Goal: Transaction & Acquisition: Purchase product/service

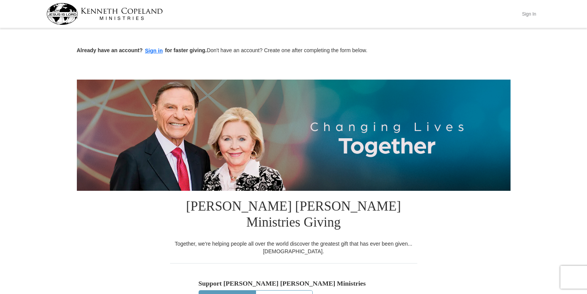
click at [527, 13] on button "Sign In" at bounding box center [529, 14] width 23 height 12
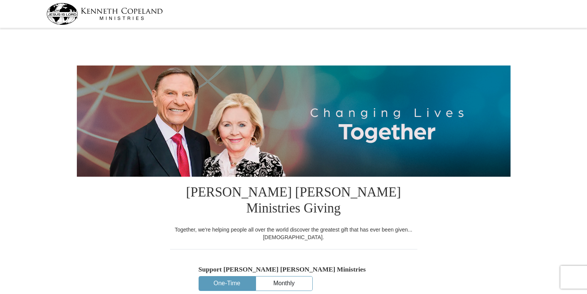
select select "OH"
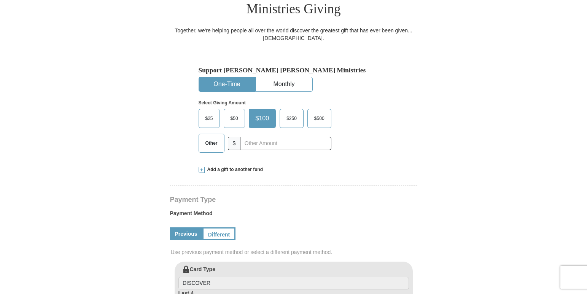
scroll to position [206, 0]
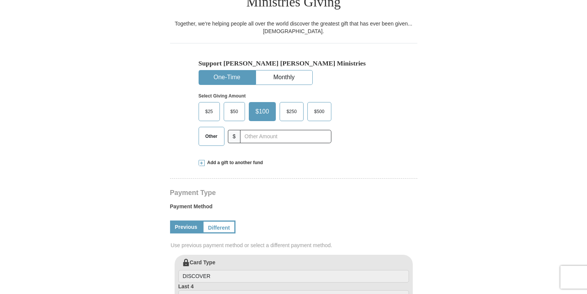
click at [229, 106] on span "$50" at bounding box center [234, 111] width 15 height 11
click at [0, 0] on input "$50" at bounding box center [0, 0] width 0 height 0
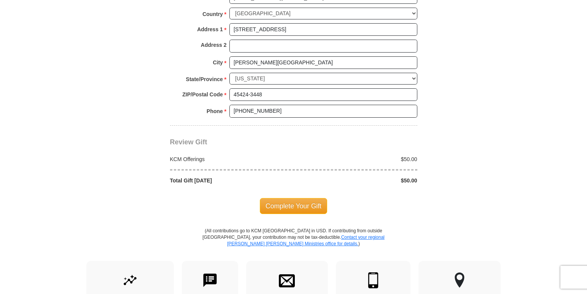
scroll to position [611, 0]
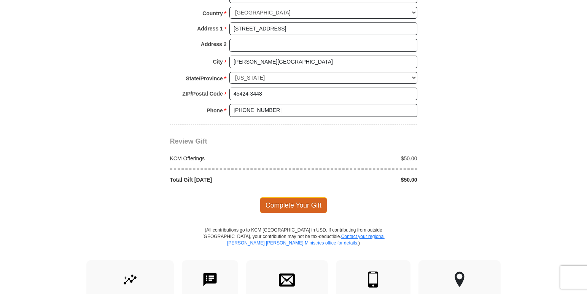
click at [287, 197] on span "Complete Your Gift" at bounding box center [293, 205] width 67 height 16
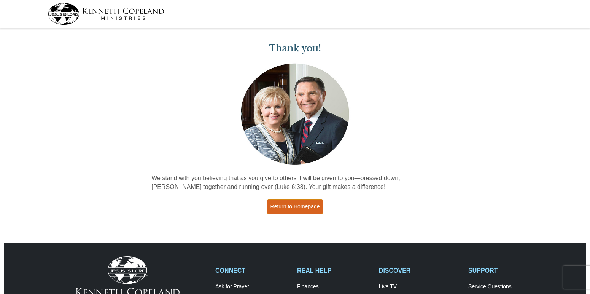
click at [286, 210] on link "Return to Homepage" at bounding box center [295, 206] width 56 height 15
